Goal: Task Accomplishment & Management: Use online tool/utility

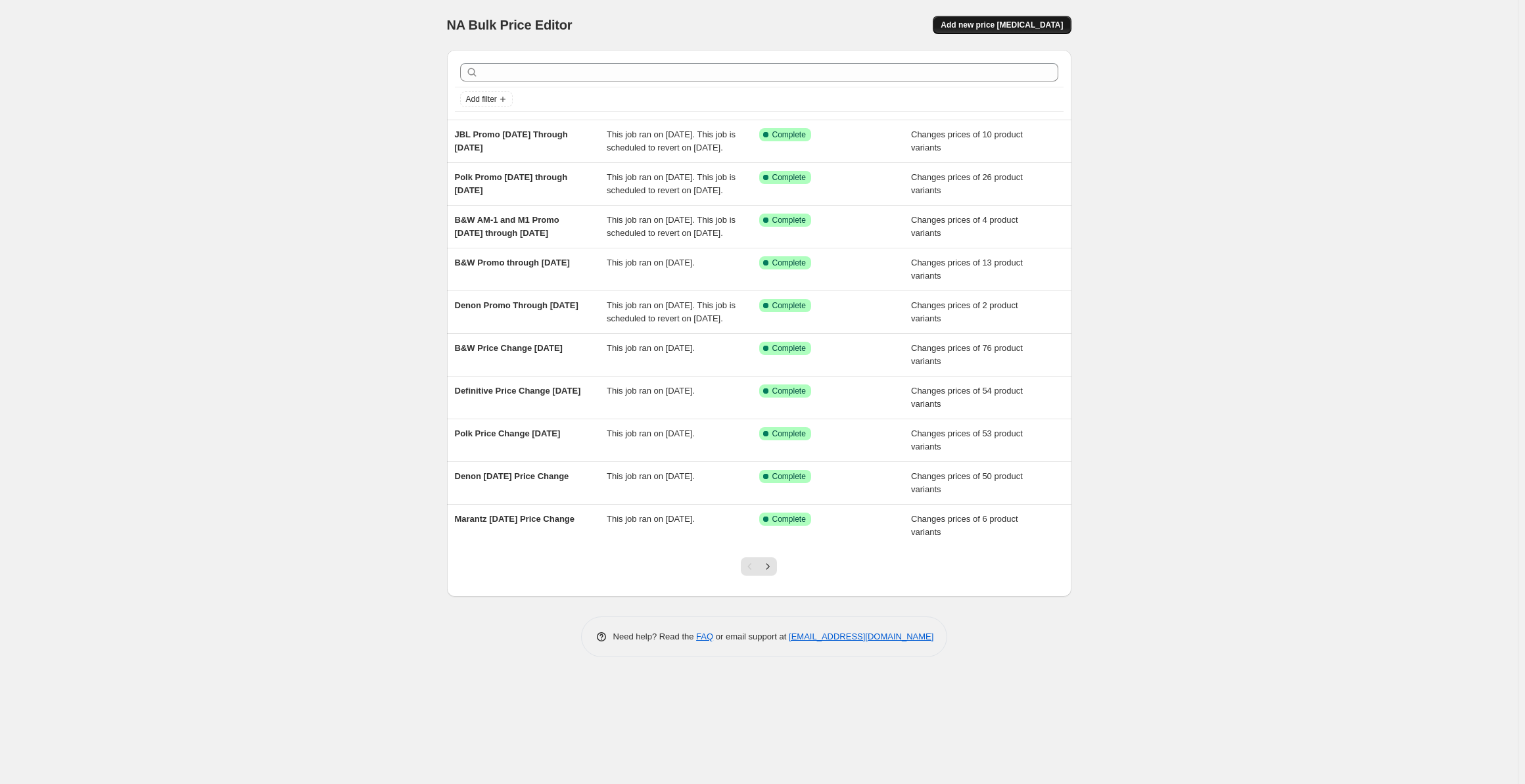
click at [977, 29] on span "Add new price [MEDICAL_DATA]" at bounding box center [1002, 25] width 122 height 10
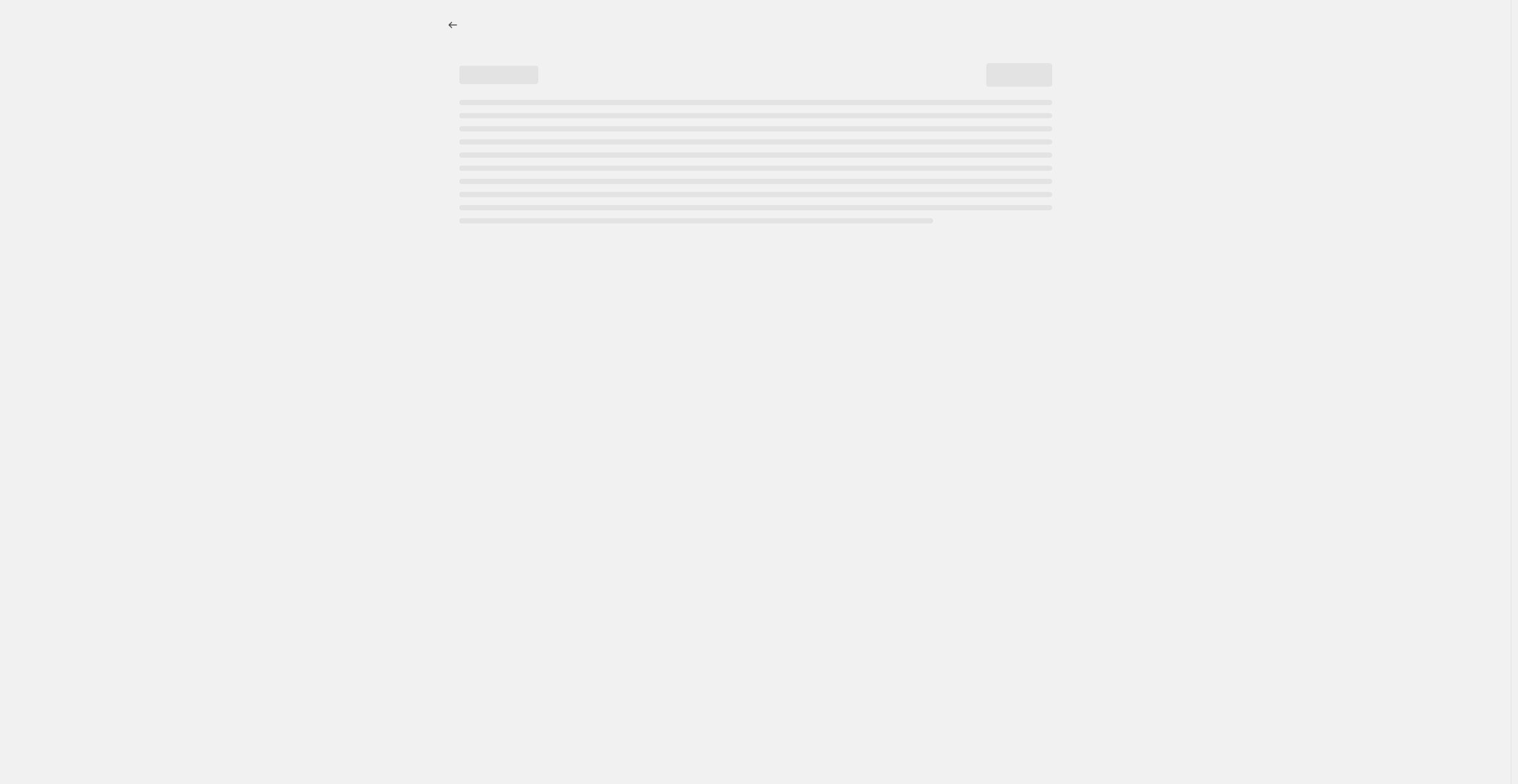
select select "percentage"
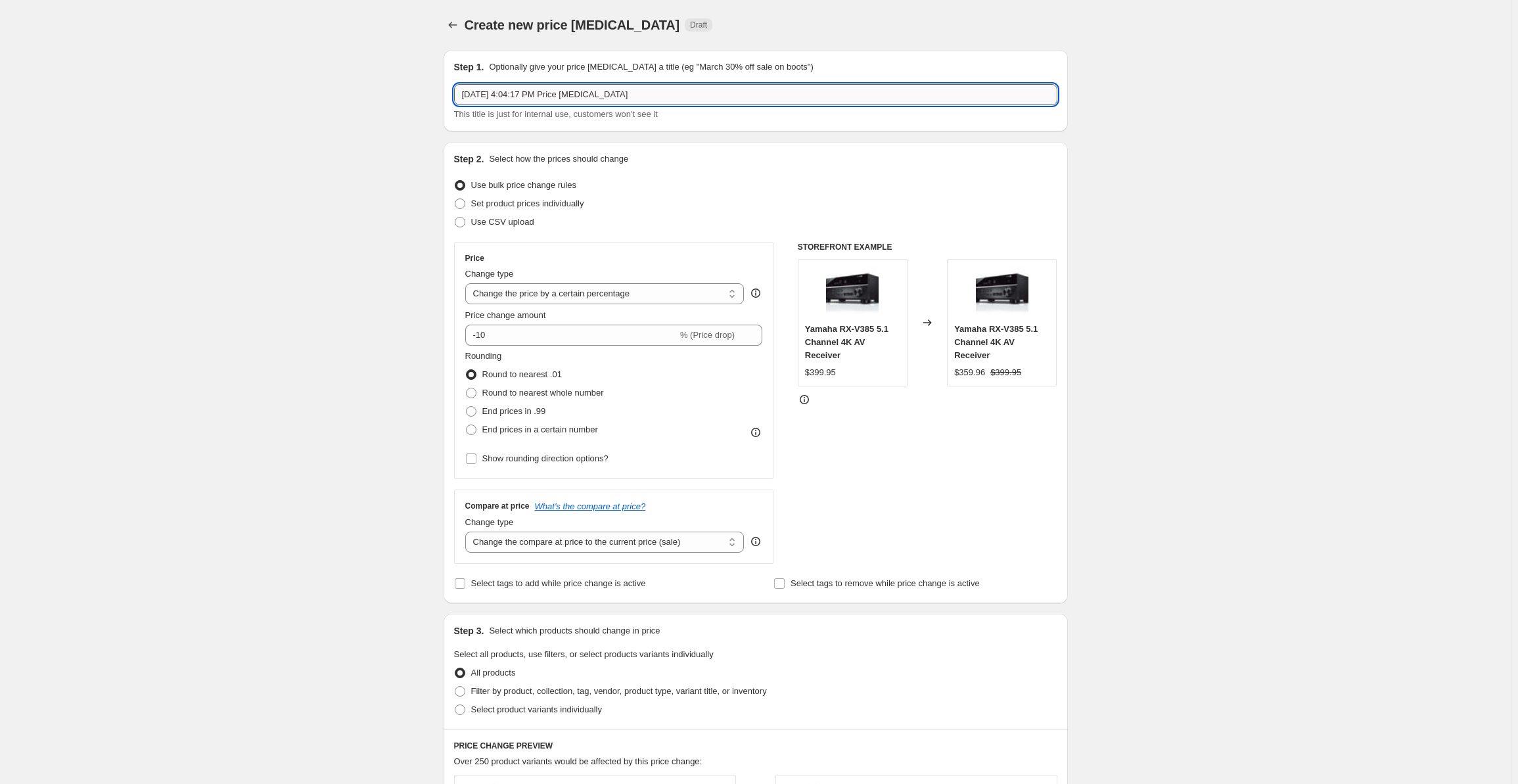
click at [509, 88] on input "[DATE] 4:04:17 PM Price [MEDICAL_DATA]" at bounding box center [755, 94] width 603 height 21
drag, startPoint x: 636, startPoint y: 95, endPoint x: 389, endPoint y: 98, distance: 247.0
click at [389, 98] on div "Create new price [MEDICAL_DATA]. This page is ready Create new price [MEDICAL_D…" at bounding box center [755, 665] width 1511 height 1330
type input "JBL L82 MKII Orange Promo"
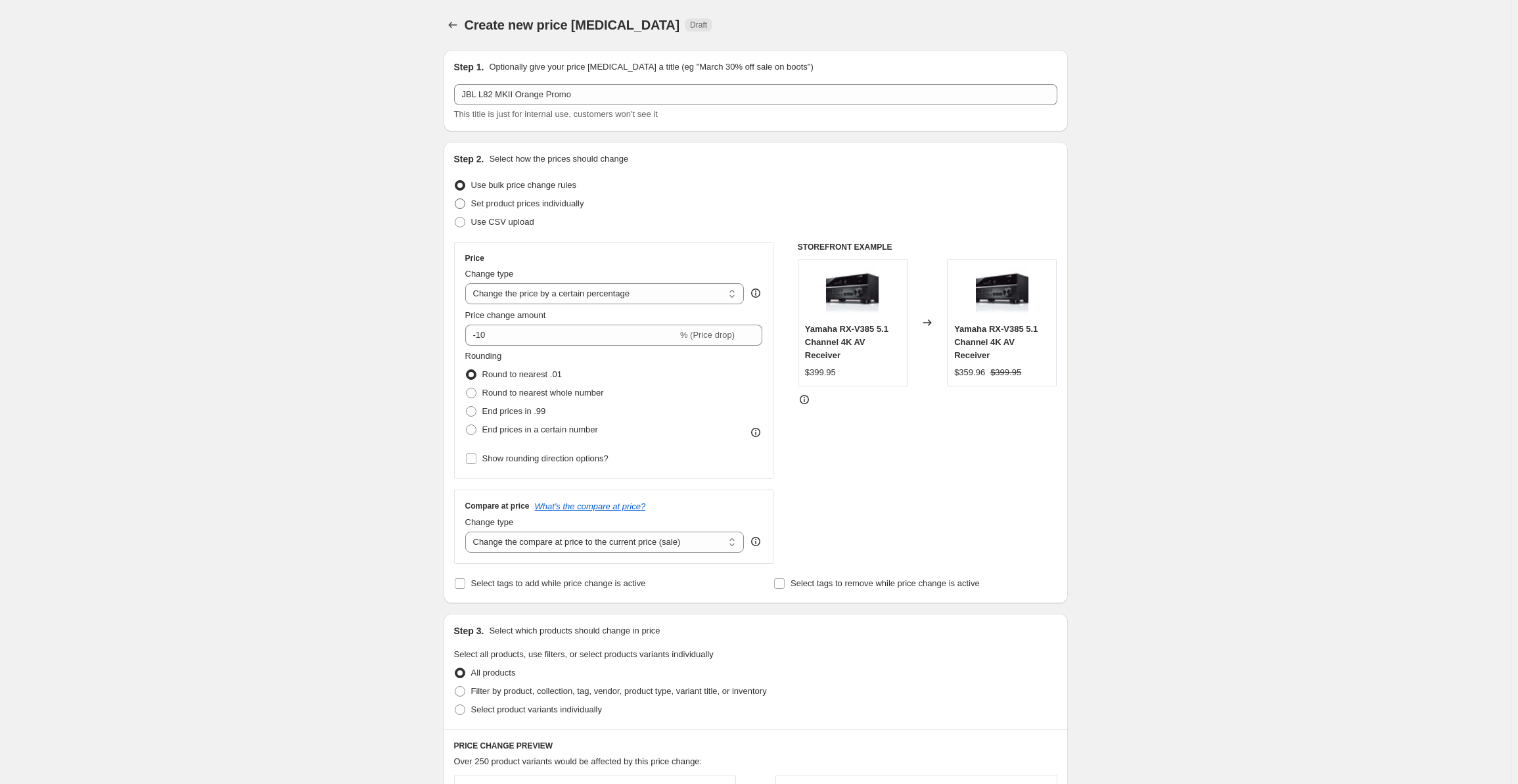
click at [476, 196] on label "Set product prices individually" at bounding box center [519, 203] width 130 height 18
click at [456, 198] on input "Set product prices individually" at bounding box center [455, 198] width 1 height 1
radio input "true"
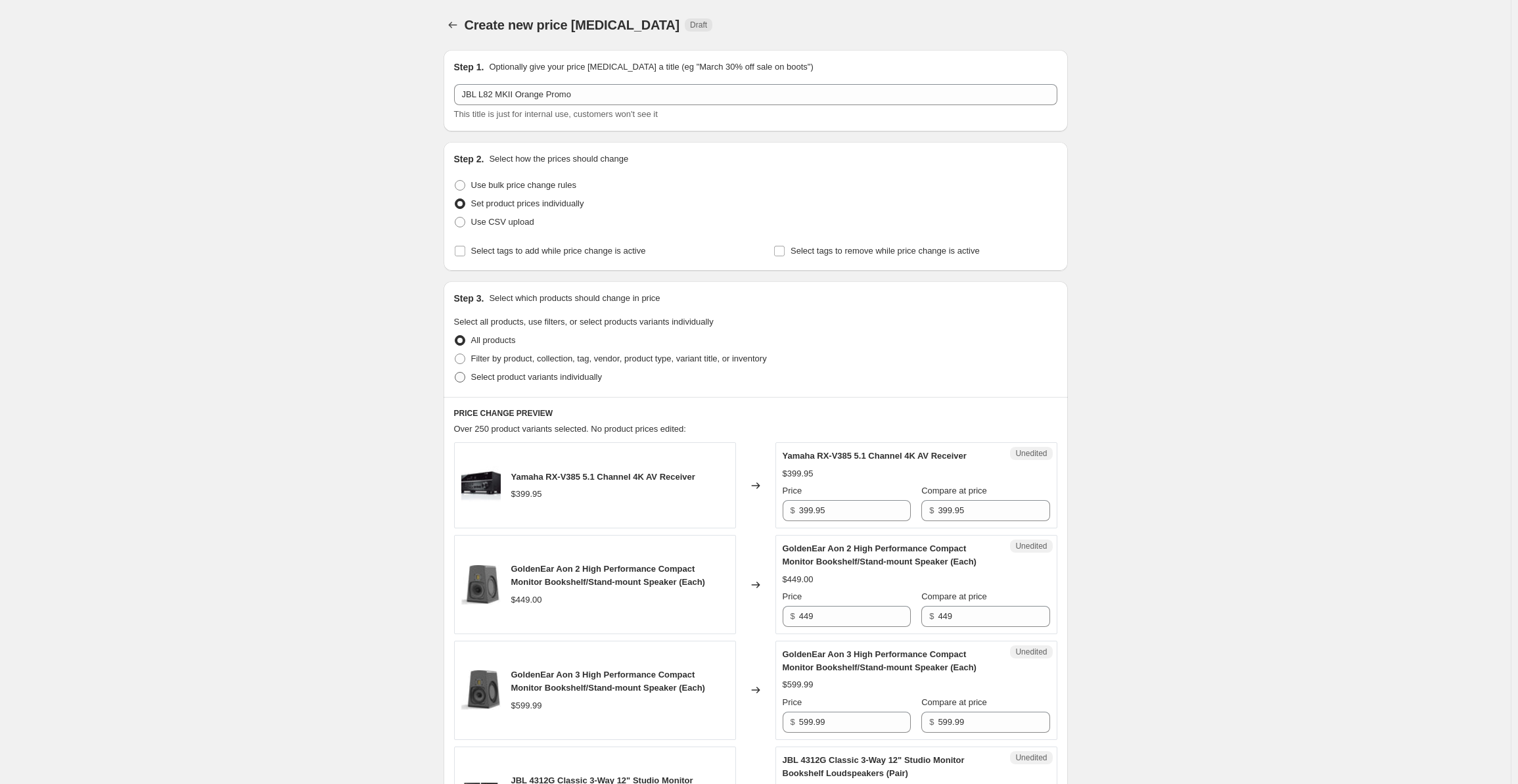
click at [512, 378] on span "Select product variants individually" at bounding box center [536, 377] width 130 height 9
click at [456, 372] on input "Select product variants individually" at bounding box center [455, 372] width 1 height 1
radio input "true"
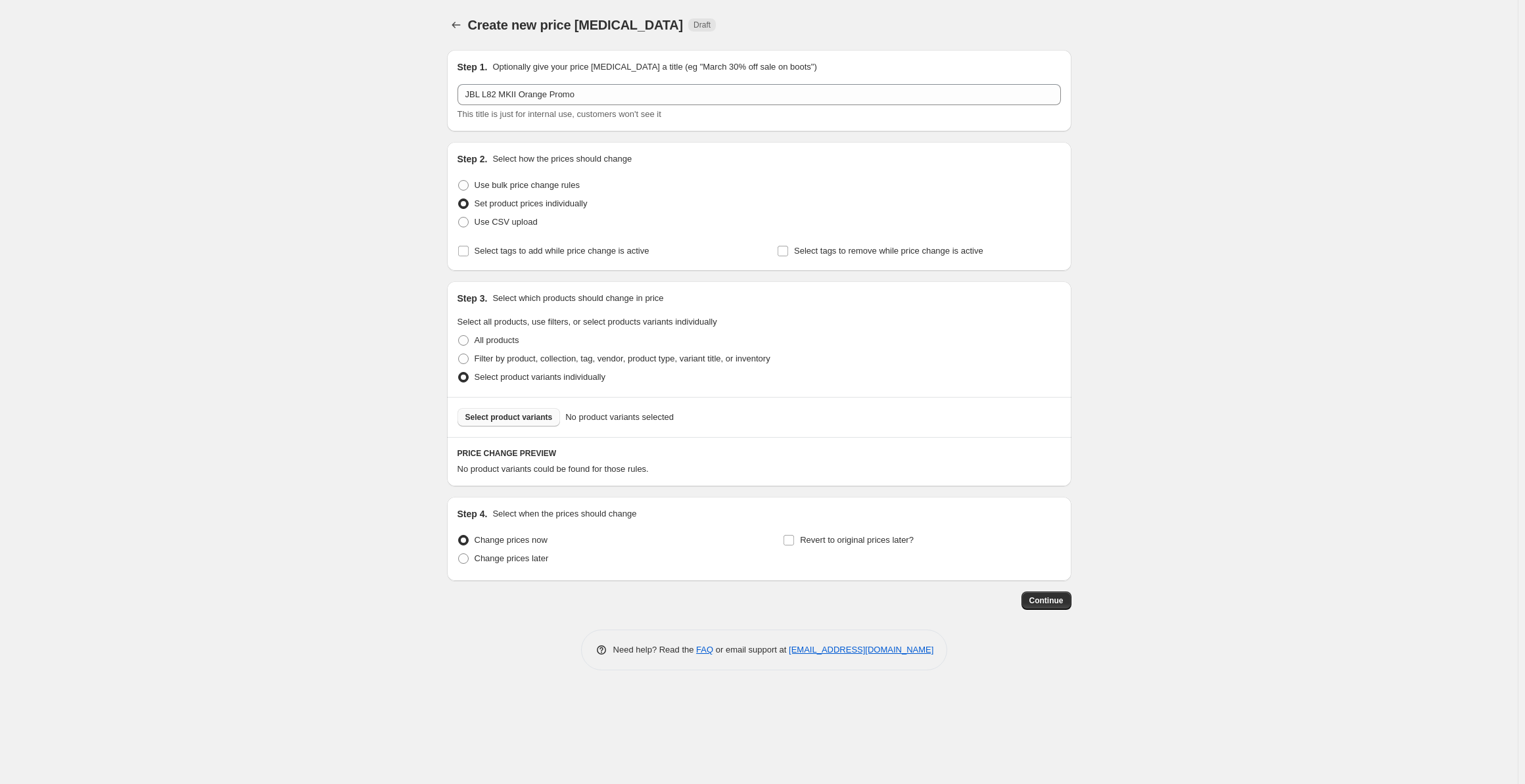
click at [497, 419] on span "Select product variants" at bounding box center [509, 417] width 88 height 10
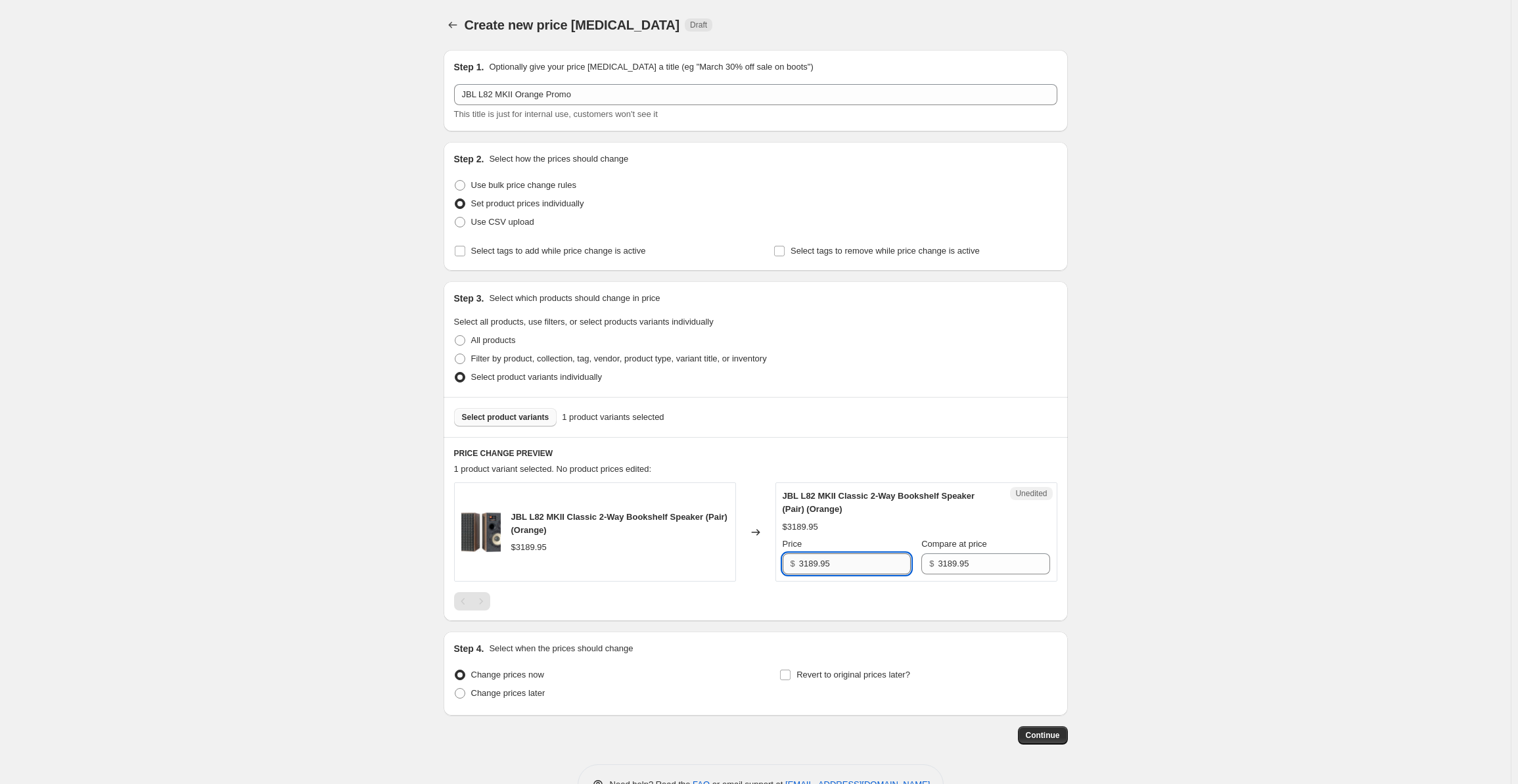
click at [847, 569] on input "3189.95" at bounding box center [855, 564] width 112 height 21
click at [757, 557] on div "JBL L82 MKII Classic 2-Way Bookshelf Speaker (Pair) (Orange) $3189.95 Changed t…" at bounding box center [755, 532] width 603 height 100
type input "2599"
click at [237, 383] on div "Create new price [MEDICAL_DATA]. This page is ready Create new price [MEDICAL_D…" at bounding box center [755, 412] width 1511 height 824
click at [820, 675] on span "Revert to original prices later?" at bounding box center [853, 673] width 114 height 9
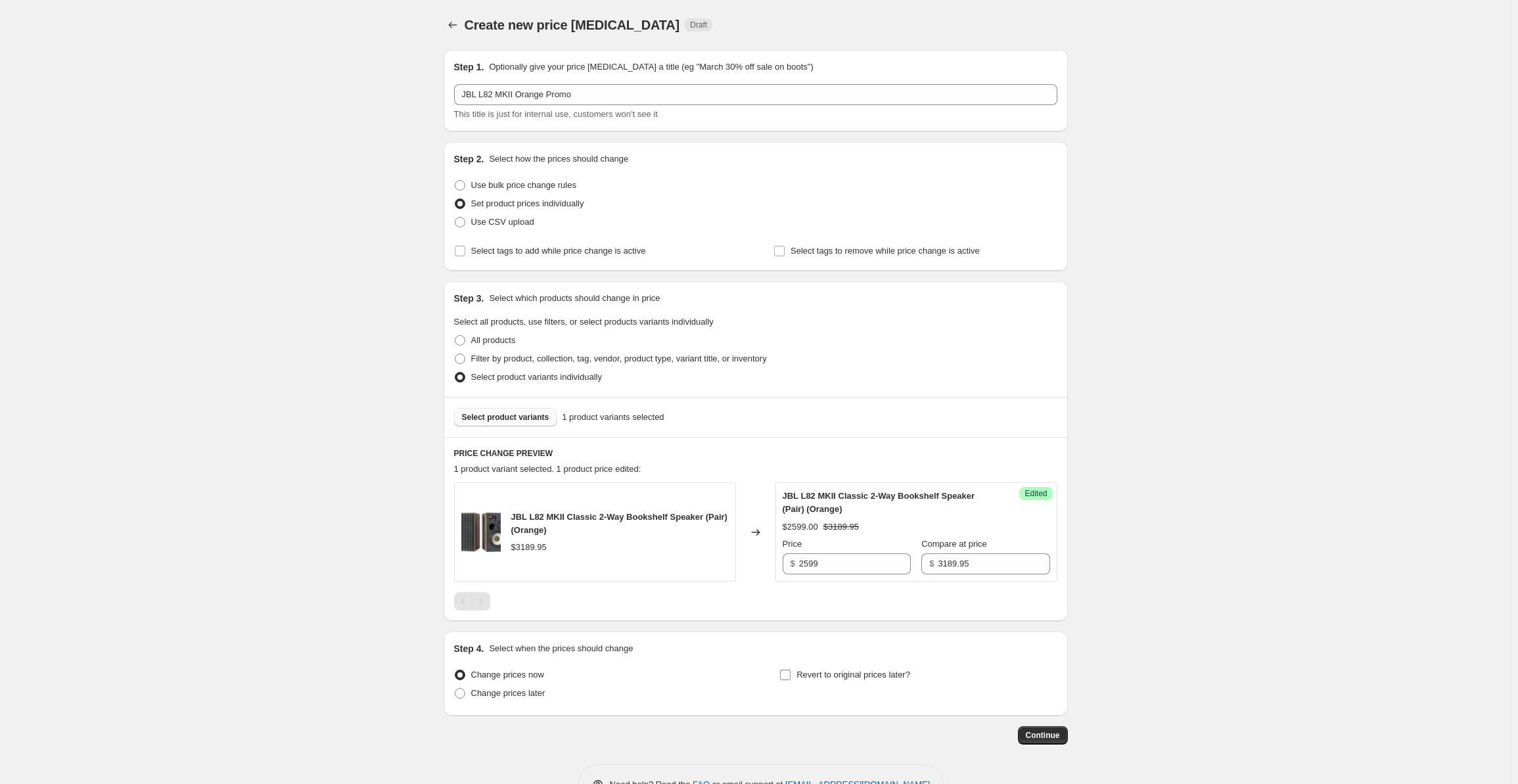
click at [790, 675] on input "Revert to original prices later?" at bounding box center [785, 674] width 10 height 10
checkbox input "true"
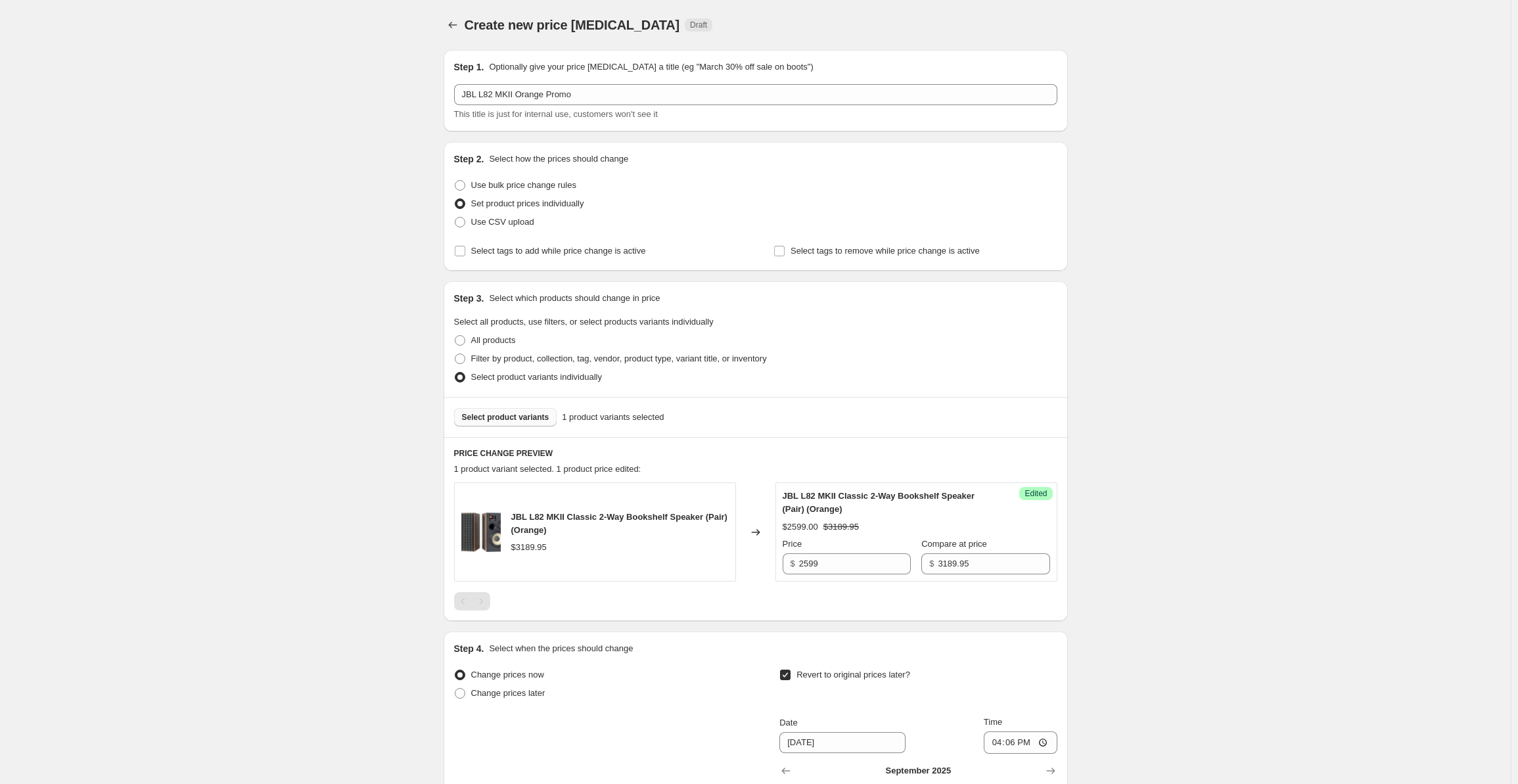
scroll to position [264, 0]
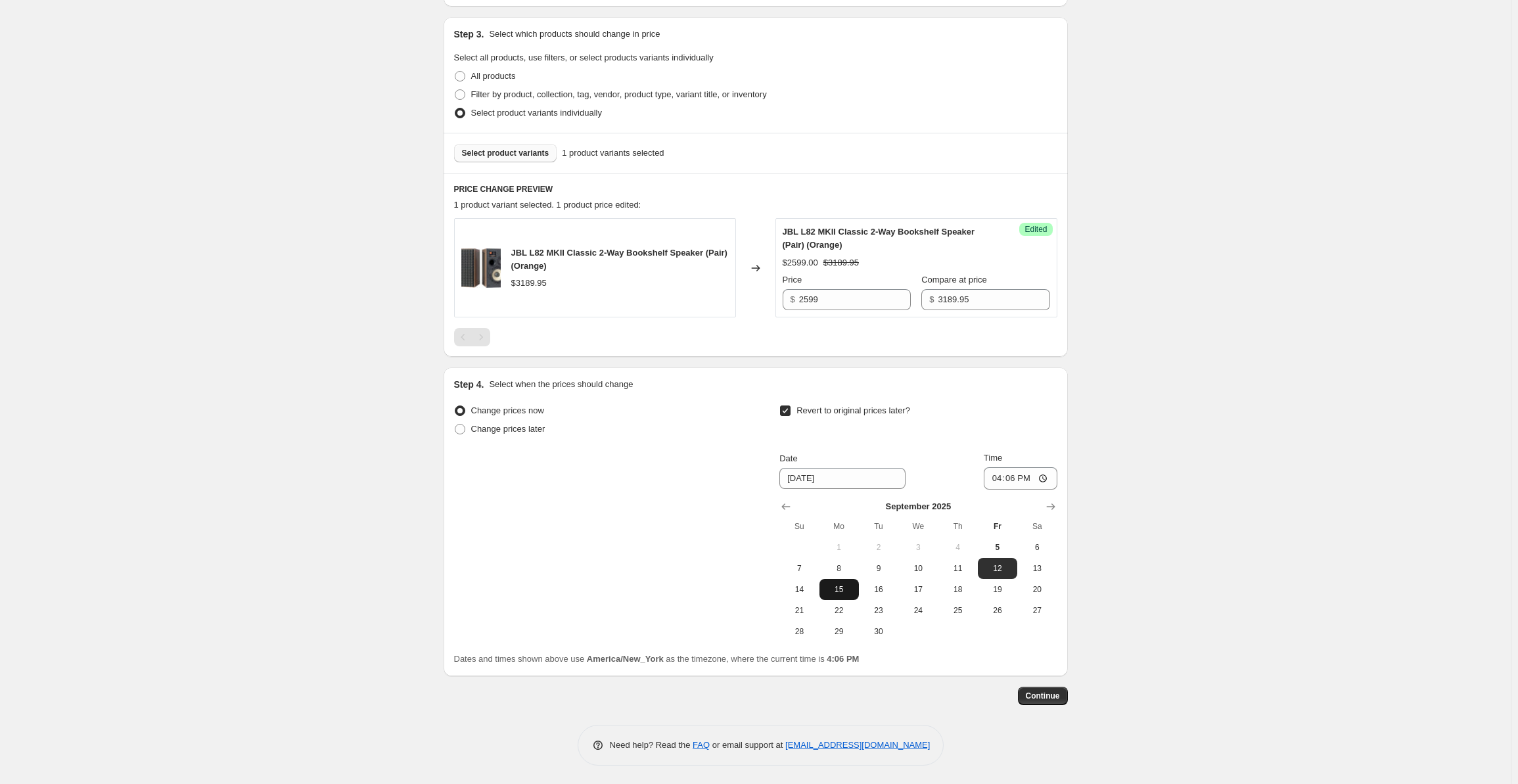
click at [845, 589] on span "15" at bounding box center [839, 589] width 29 height 10
type input "[DATE]"
click at [996, 471] on input "16:06" at bounding box center [1021, 479] width 74 height 22
type input "00:00"
click at [1057, 691] on span "Continue" at bounding box center [1043, 696] width 34 height 10
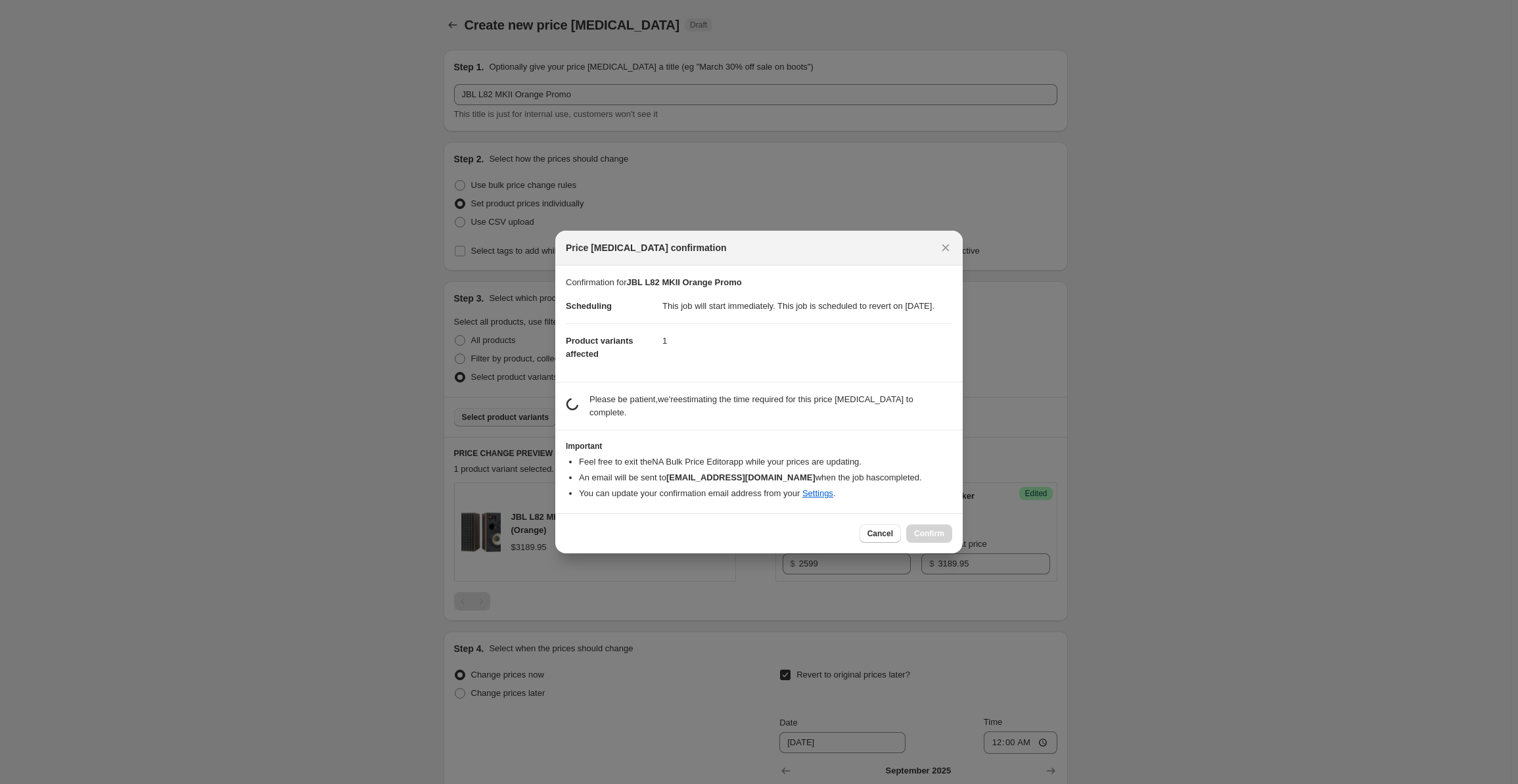
scroll to position [0, 0]
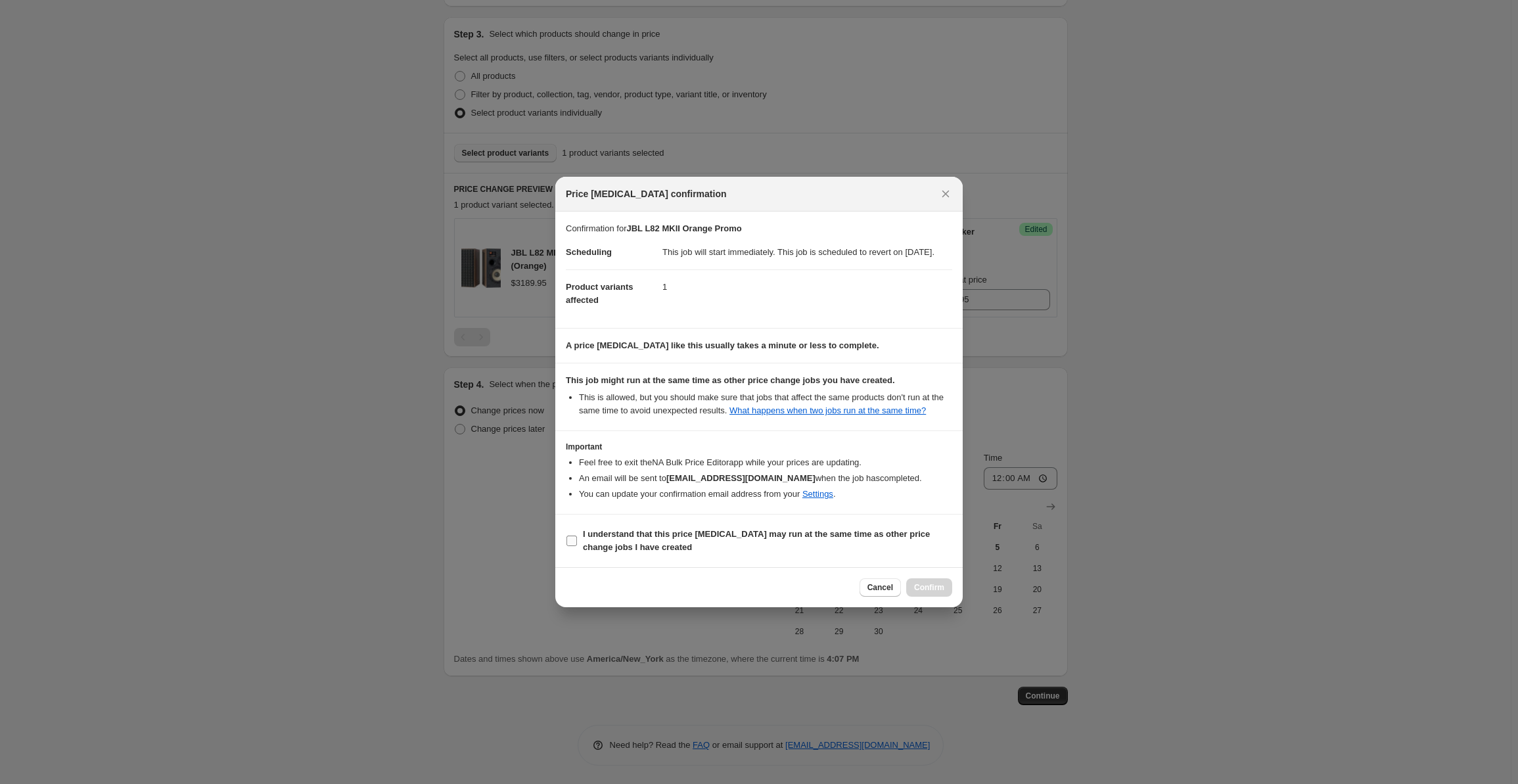
click at [672, 546] on b "I understand that this price [MEDICAL_DATA] may run at the same time as other p…" at bounding box center [756, 540] width 347 height 23
click at [577, 546] on input "I understand that this price [MEDICAL_DATA] may run at the same time as other p…" at bounding box center [572, 540] width 10 height 10
checkbox input "true"
click at [922, 591] on span "Confirm" at bounding box center [928, 588] width 30 height 10
